Goal: Navigation & Orientation: Find specific page/section

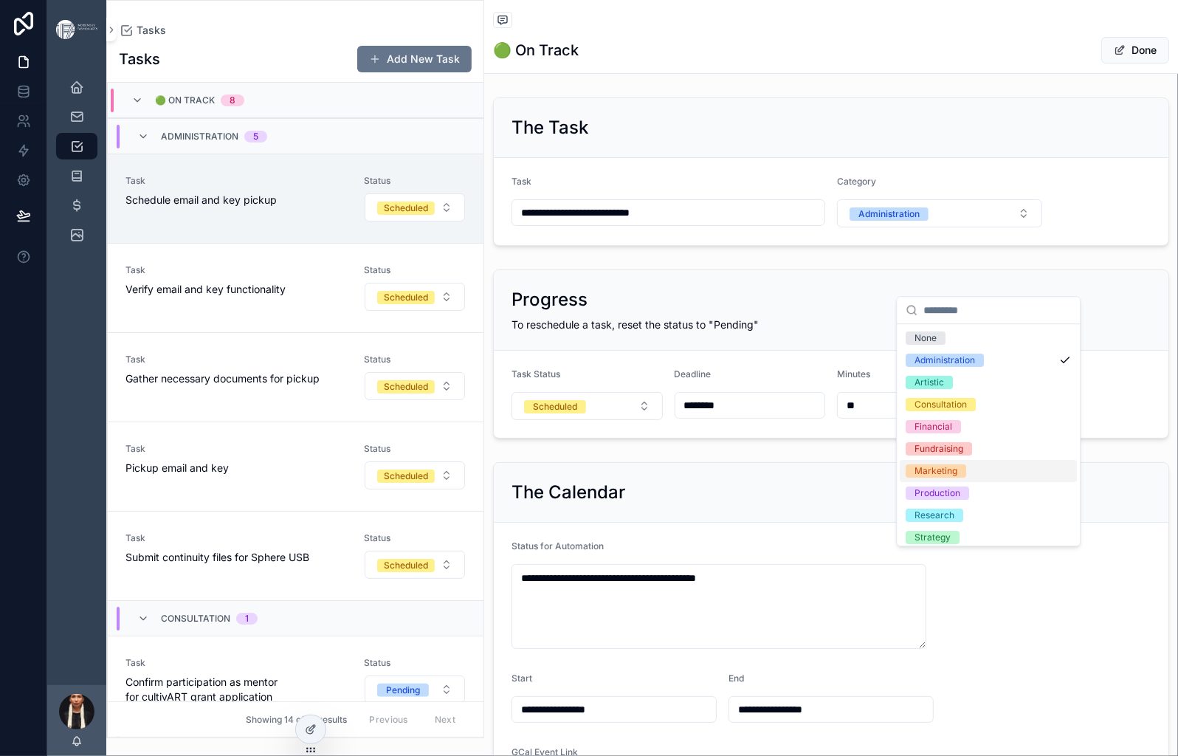
scroll to position [119, 0]
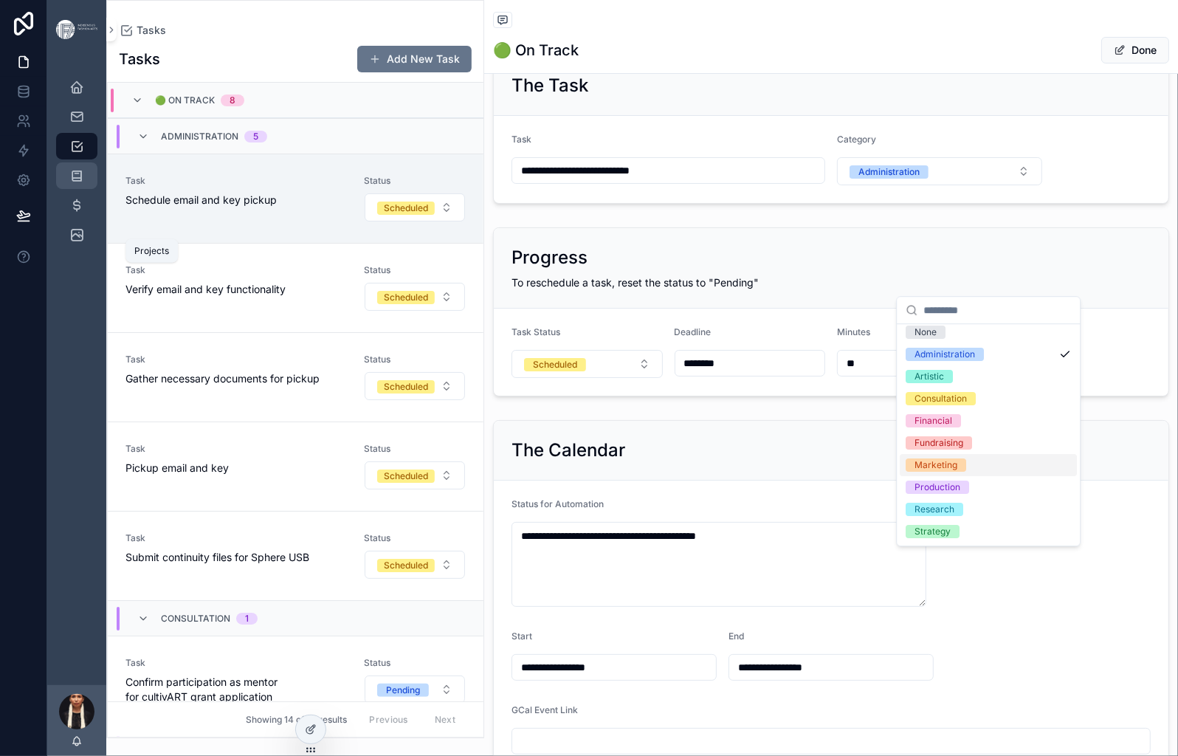
click at [84, 183] on icon "scrollable content" at bounding box center [76, 175] width 15 height 15
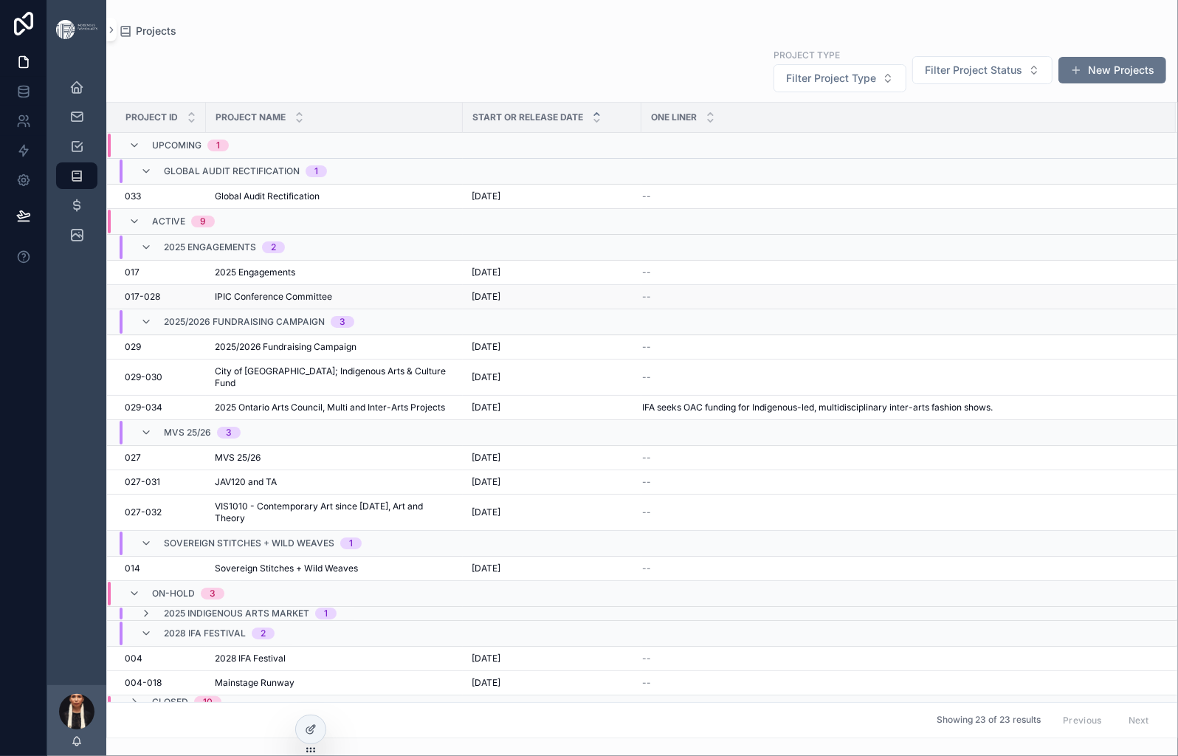
click at [332, 303] on span "IPIC Conference Committee" at bounding box center [273, 297] width 117 height 12
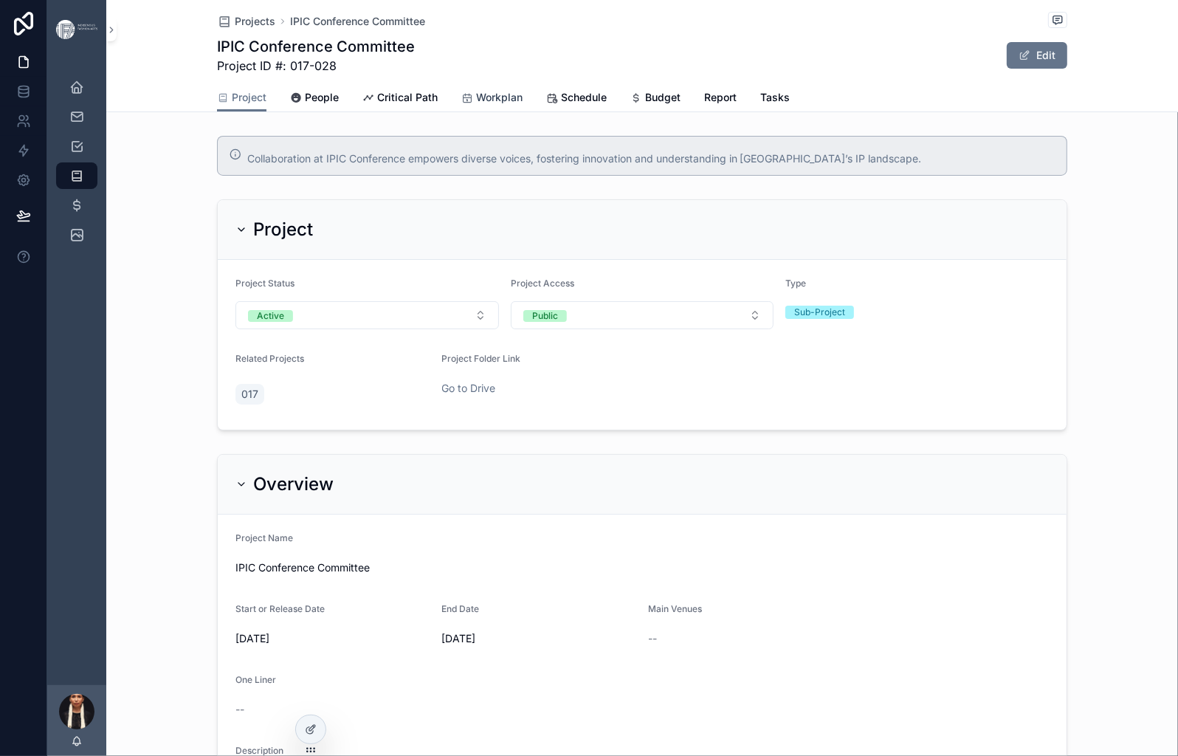
click at [523, 105] on span "Workplan" at bounding box center [499, 97] width 46 height 15
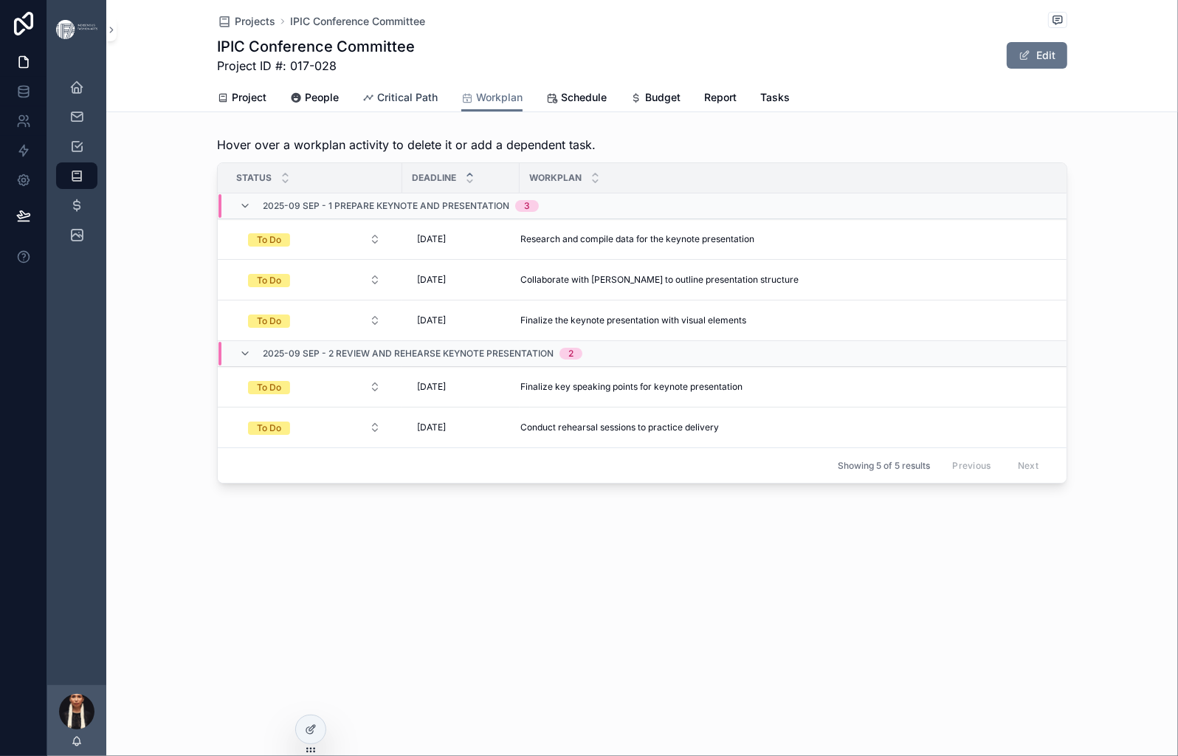
click at [436, 105] on span "Critical Path" at bounding box center [407, 97] width 61 height 15
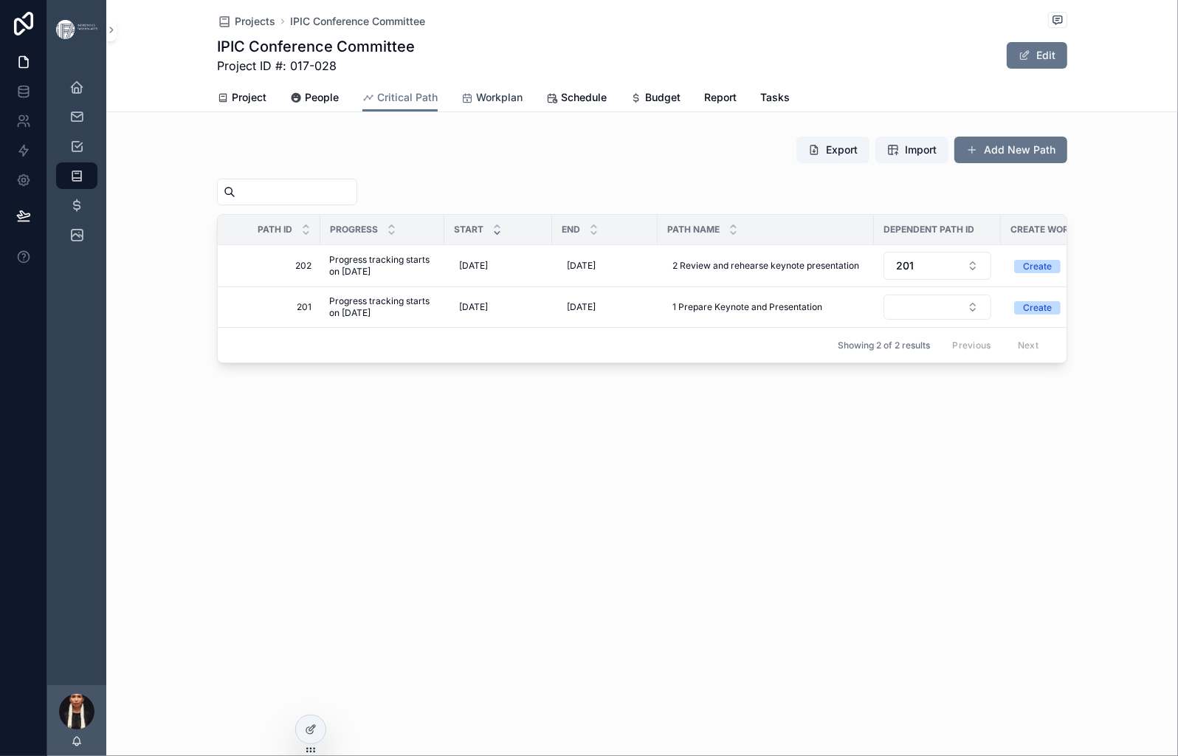
click at [523, 105] on span "Workplan" at bounding box center [499, 97] width 46 height 15
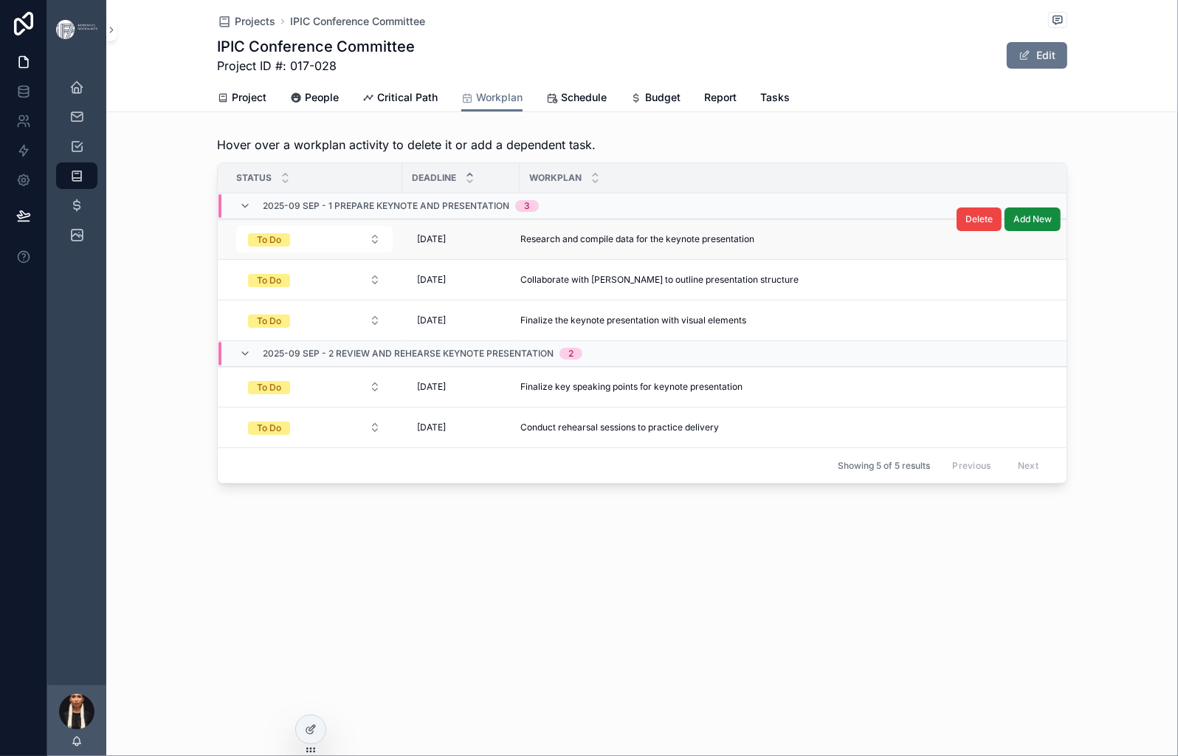
click at [537, 245] on span "Research and compile data for the keynote presentation" at bounding box center [637, 239] width 234 height 12
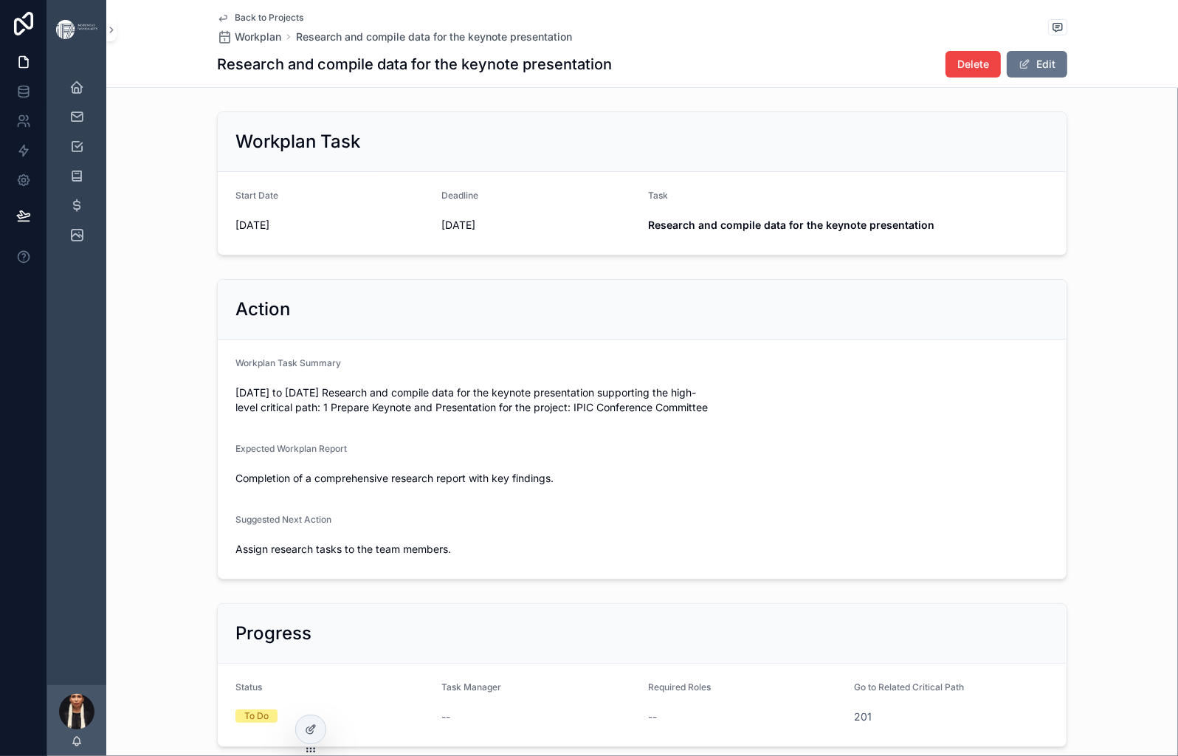
click at [235, 23] on span "Back to Projects" at bounding box center [269, 18] width 69 height 12
